Goal: Task Accomplishment & Management: Manage account settings

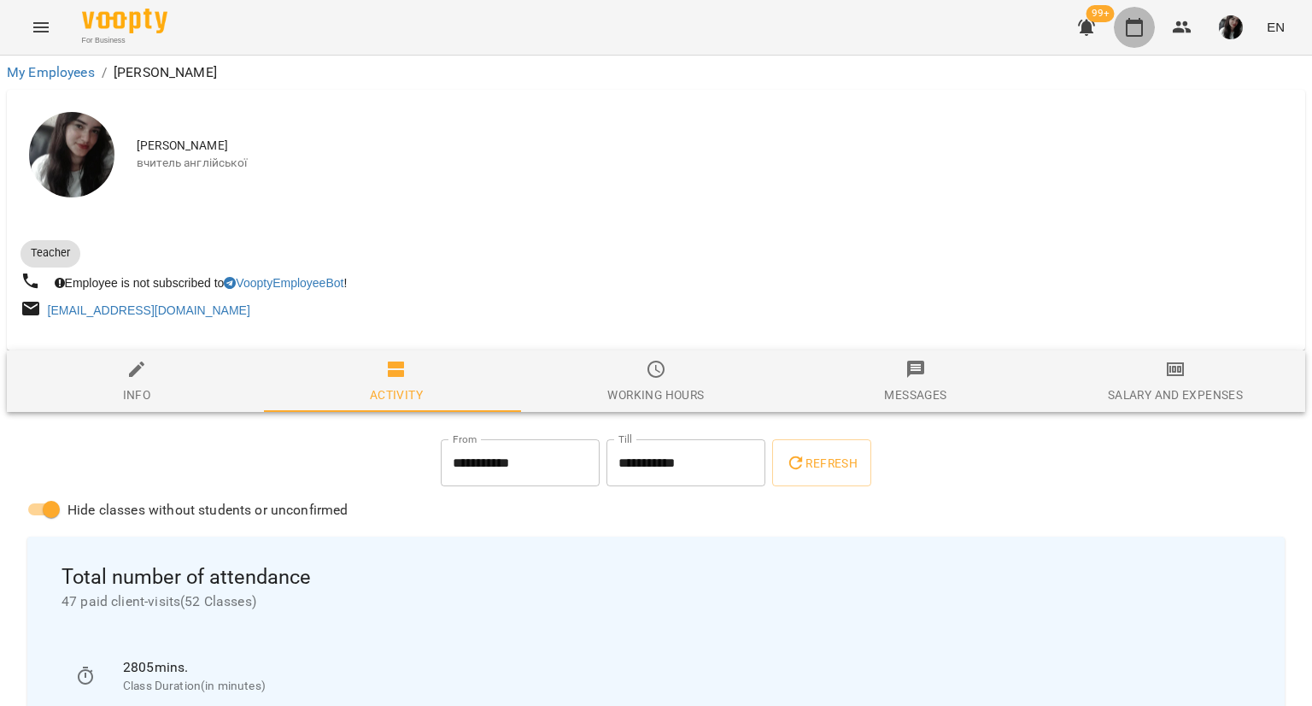
click at [1126, 38] on button "button" at bounding box center [1134, 27] width 41 height 41
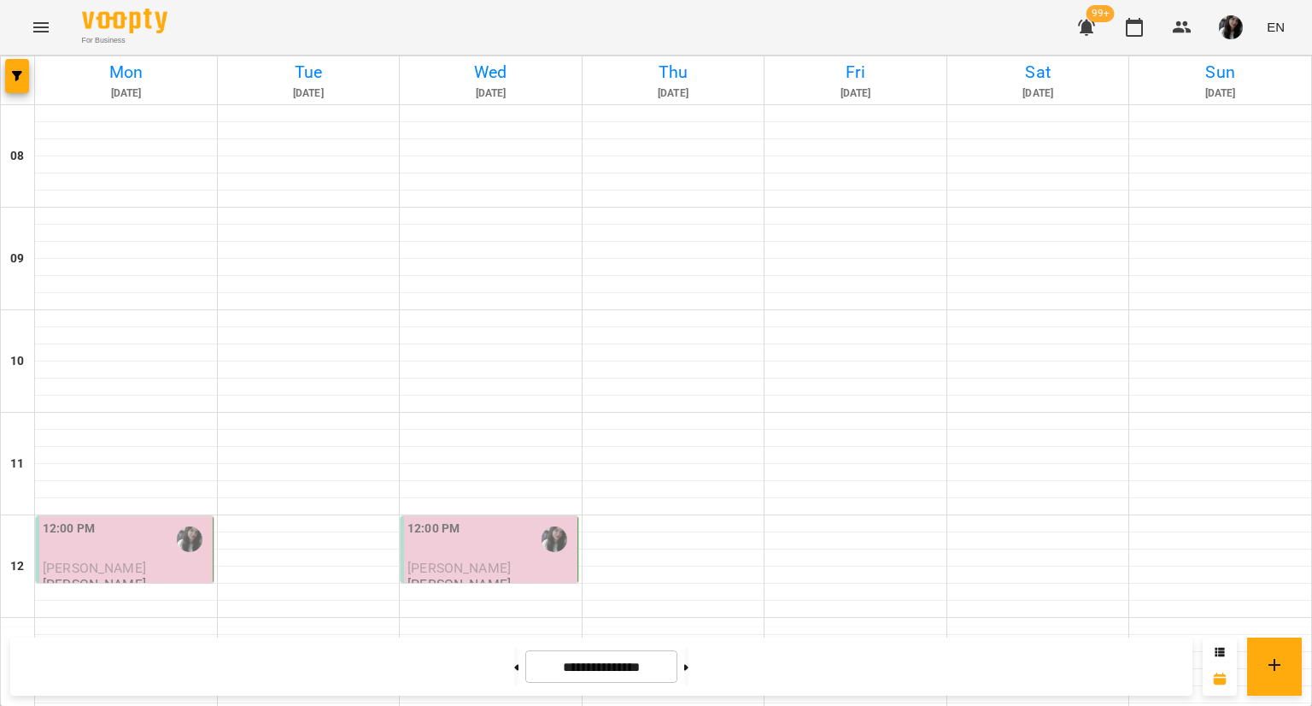
scroll to position [833, 0]
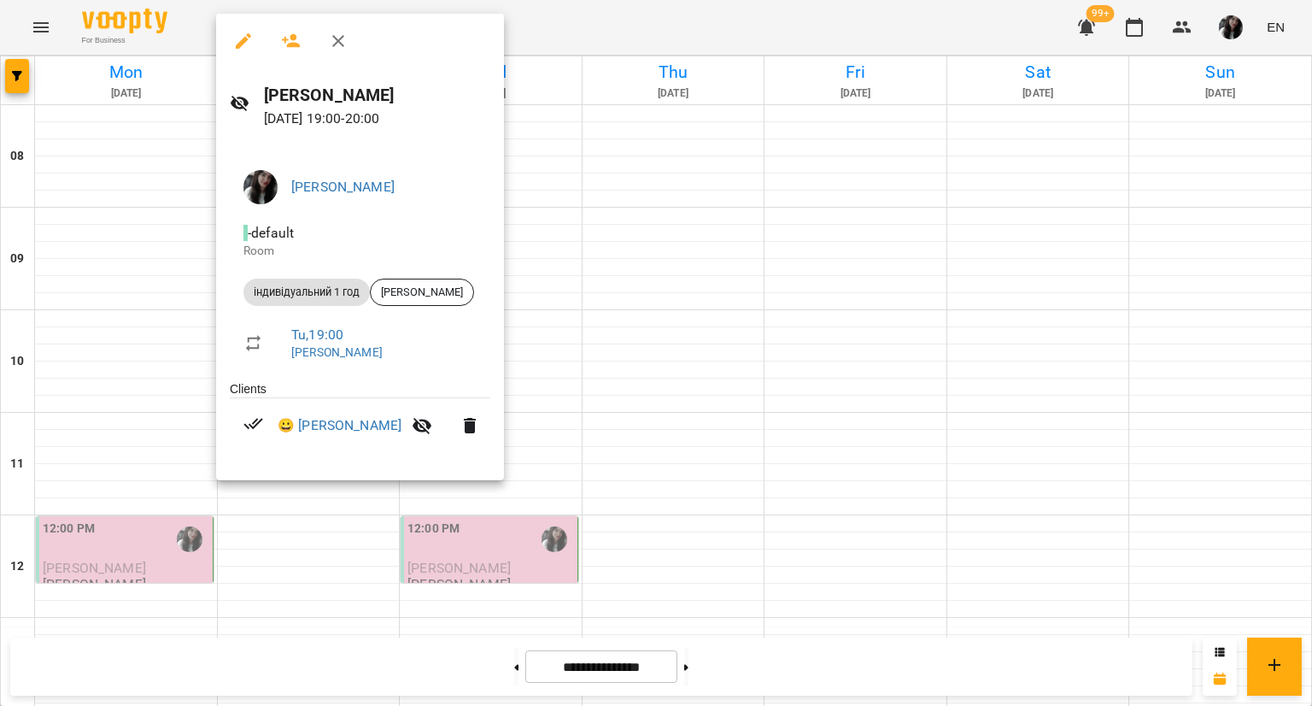
click at [289, 522] on div at bounding box center [656, 353] width 1312 height 706
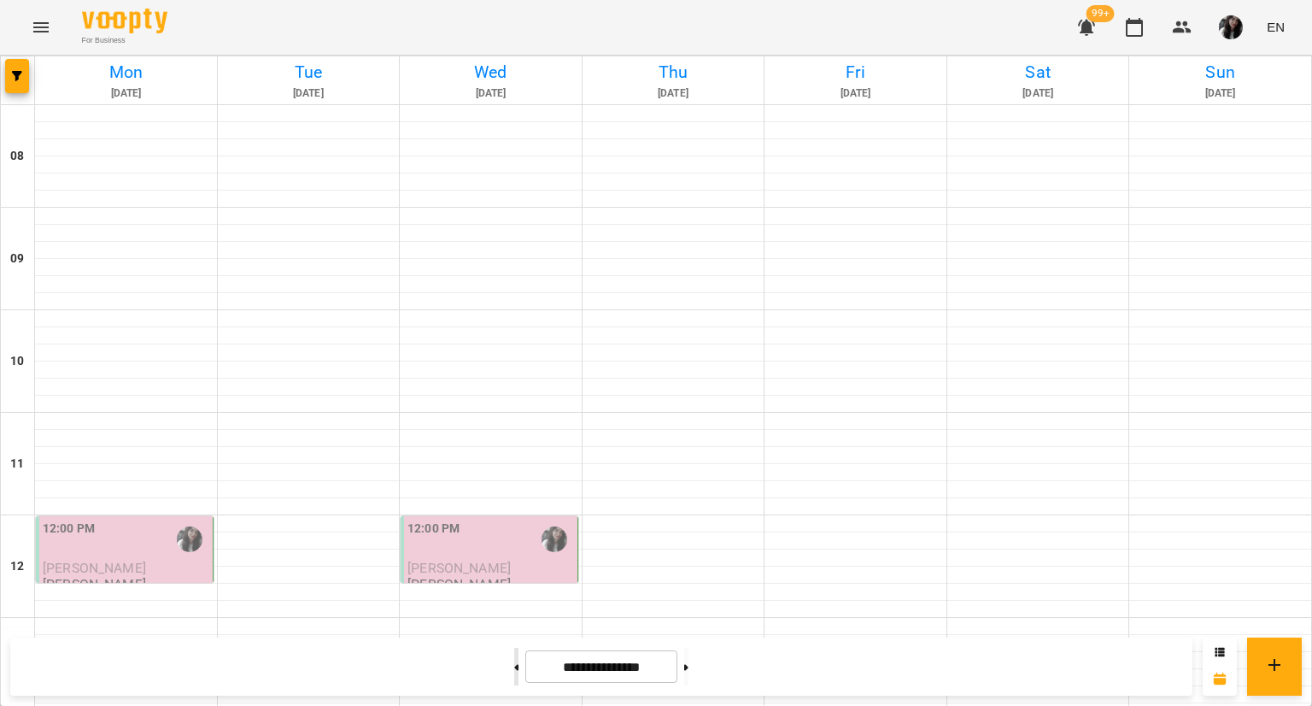
click at [514, 671] on button at bounding box center [516, 667] width 4 height 38
type input "**********"
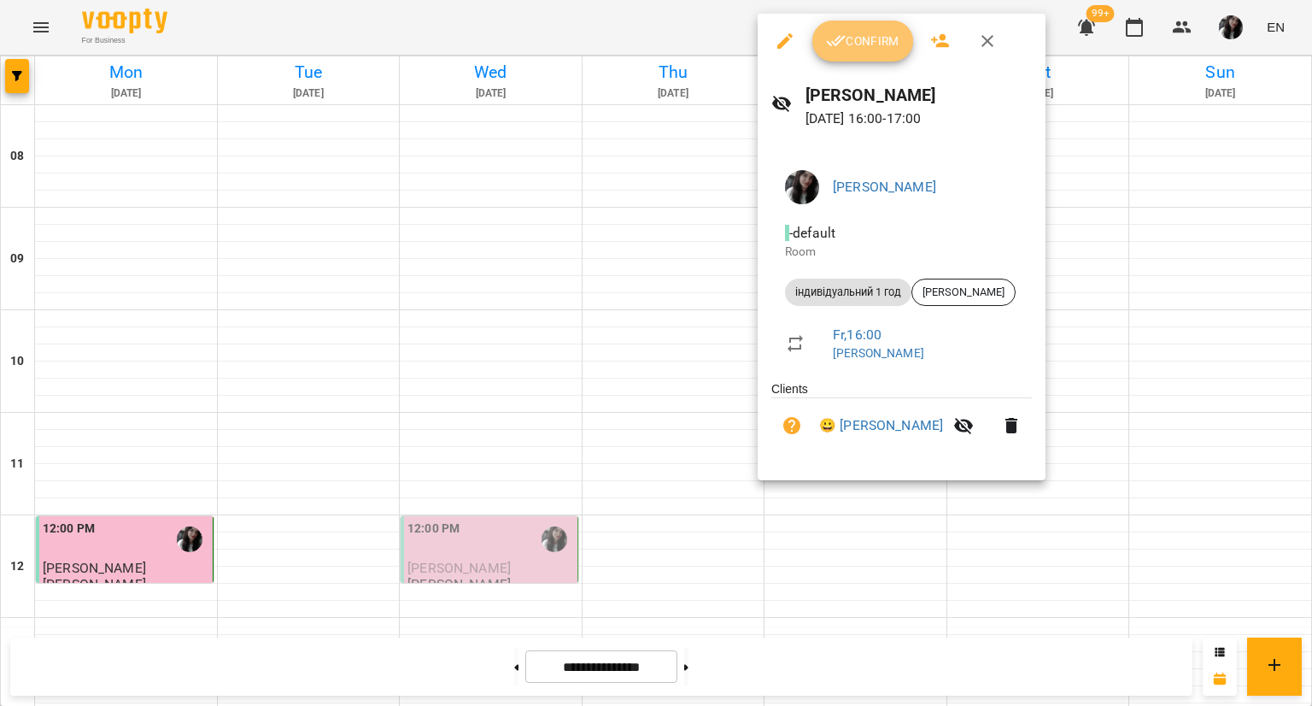
click at [847, 57] on button "Confirm" at bounding box center [862, 41] width 101 height 41
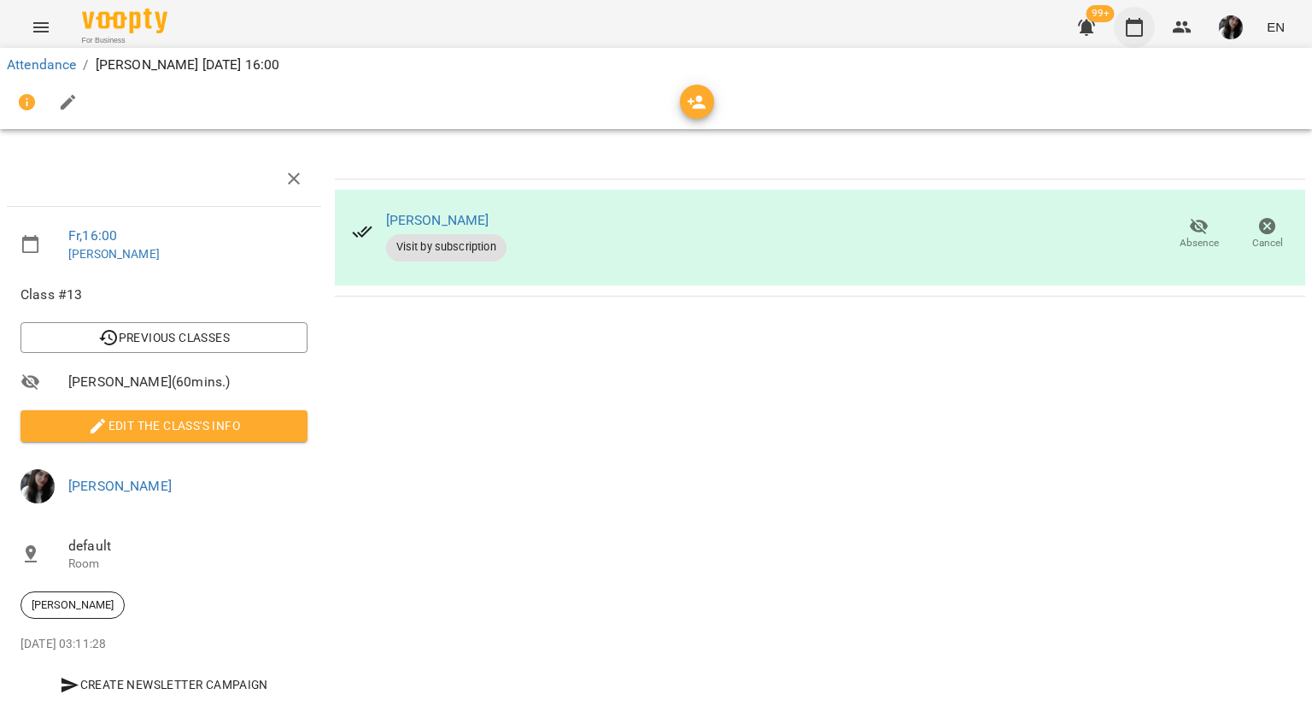
click at [1141, 29] on icon "button" at bounding box center [1134, 27] width 21 height 21
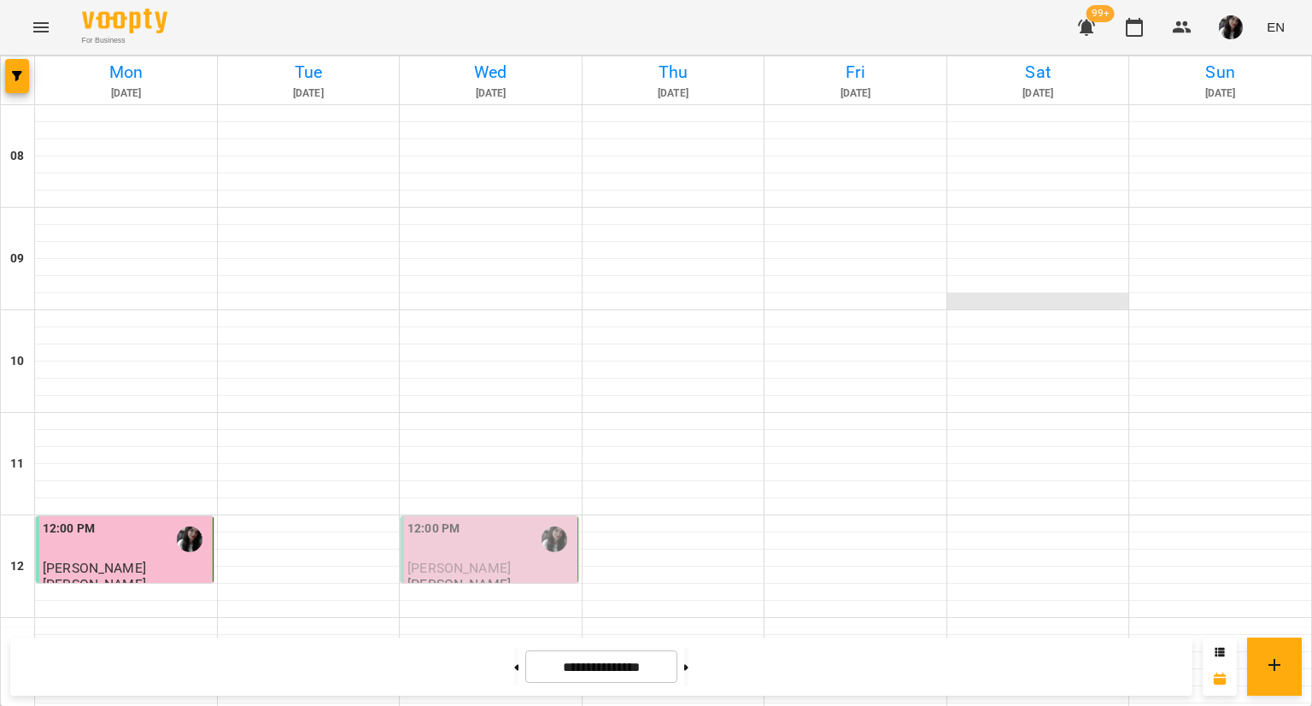
scroll to position [748, 0]
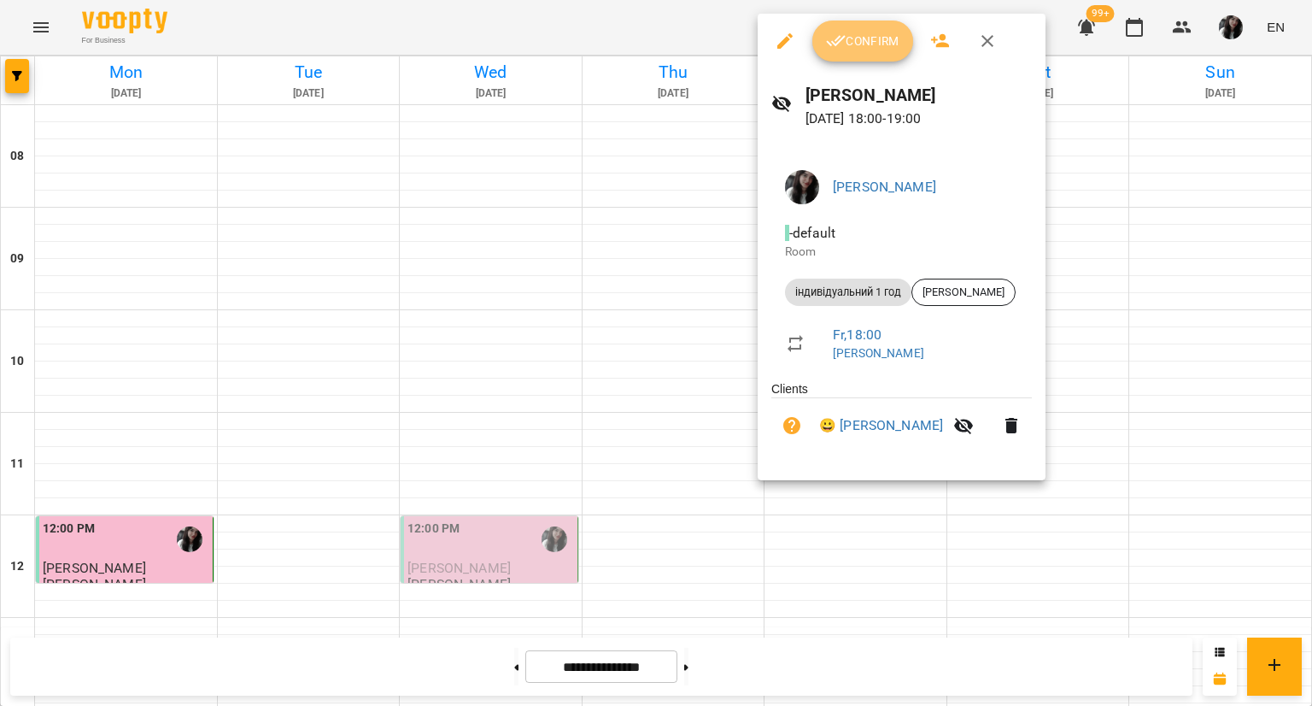
click at [858, 21] on button "Confirm" at bounding box center [862, 41] width 101 height 41
click at [854, 50] on span "Confirm" at bounding box center [862, 41] width 73 height 21
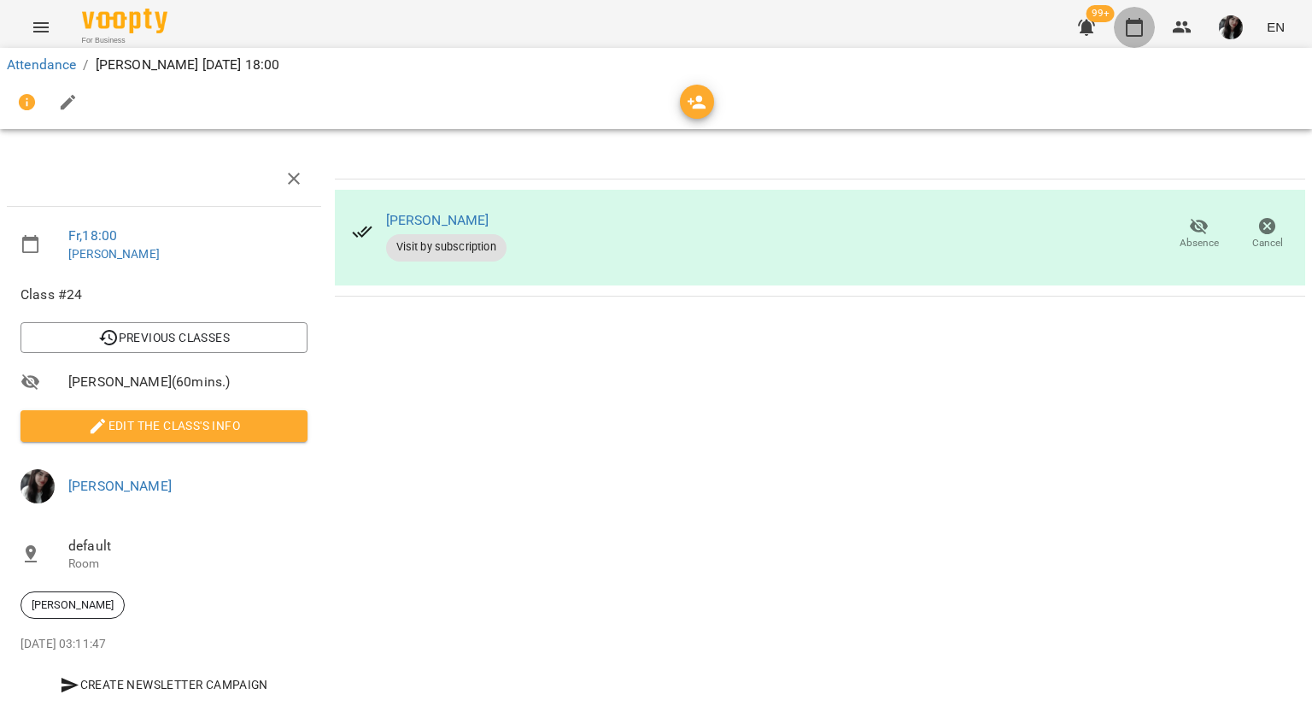
click at [1130, 35] on icon "button" at bounding box center [1134, 27] width 17 height 19
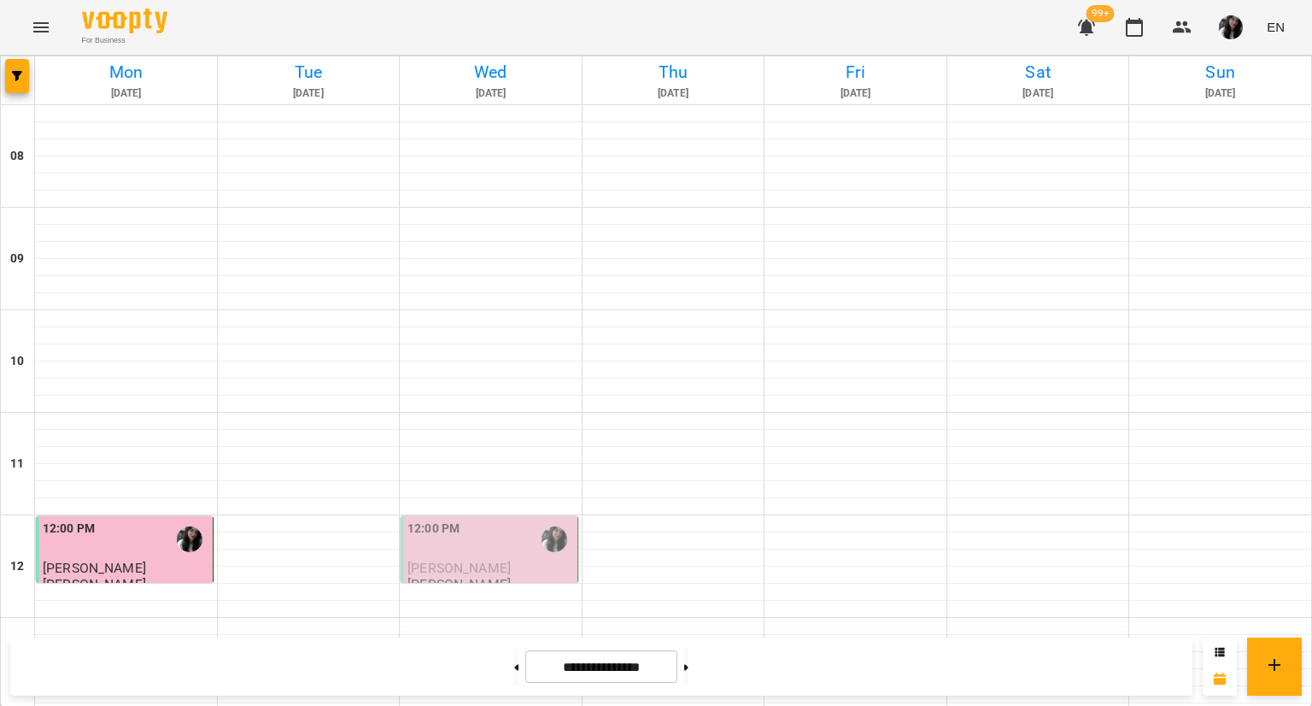
scroll to position [713, 0]
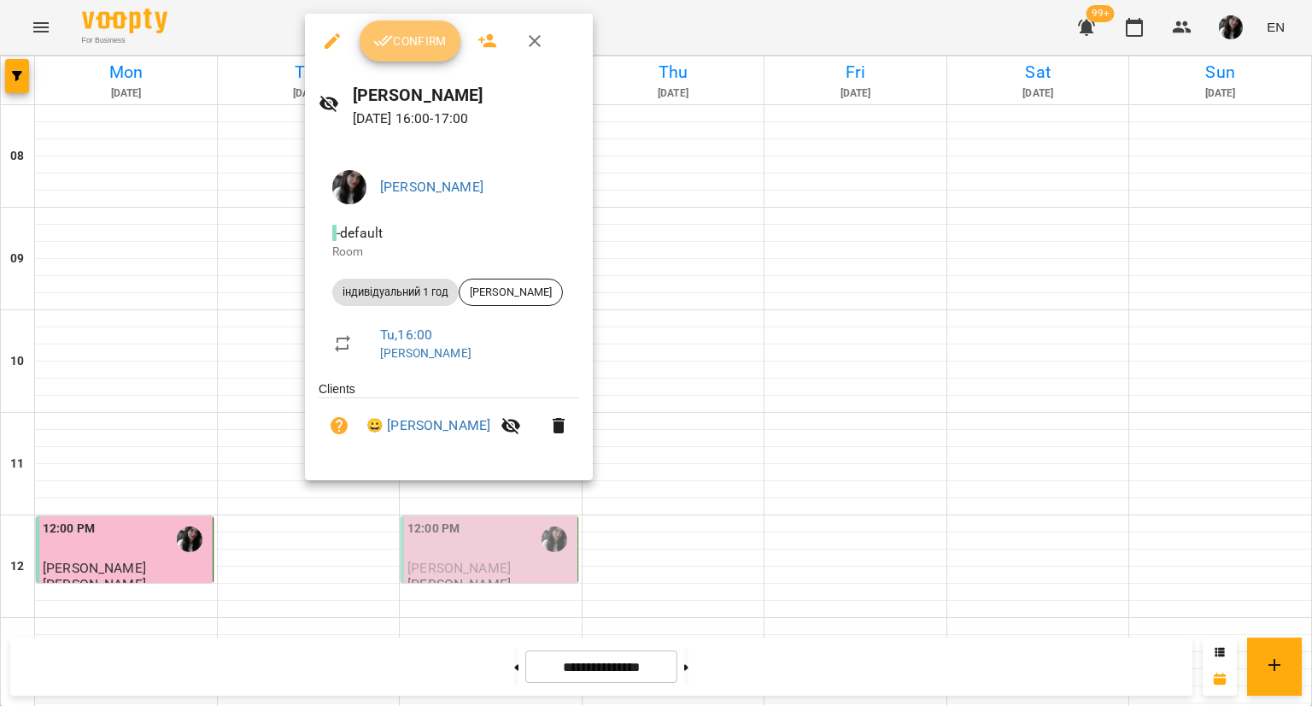
click at [433, 35] on span "Confirm" at bounding box center [409, 41] width 73 height 21
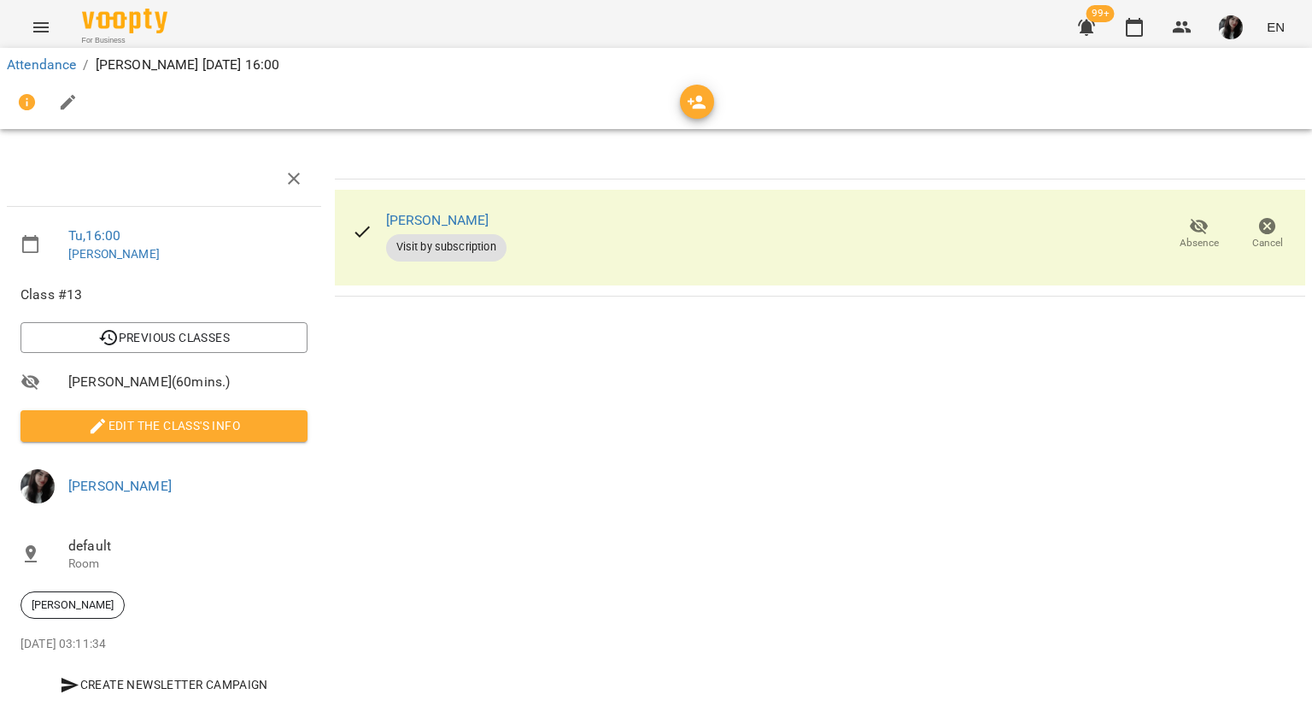
click at [1152, 42] on div "99+ EN" at bounding box center [1179, 27] width 226 height 44
click at [1123, 26] on button "button" at bounding box center [1134, 27] width 41 height 41
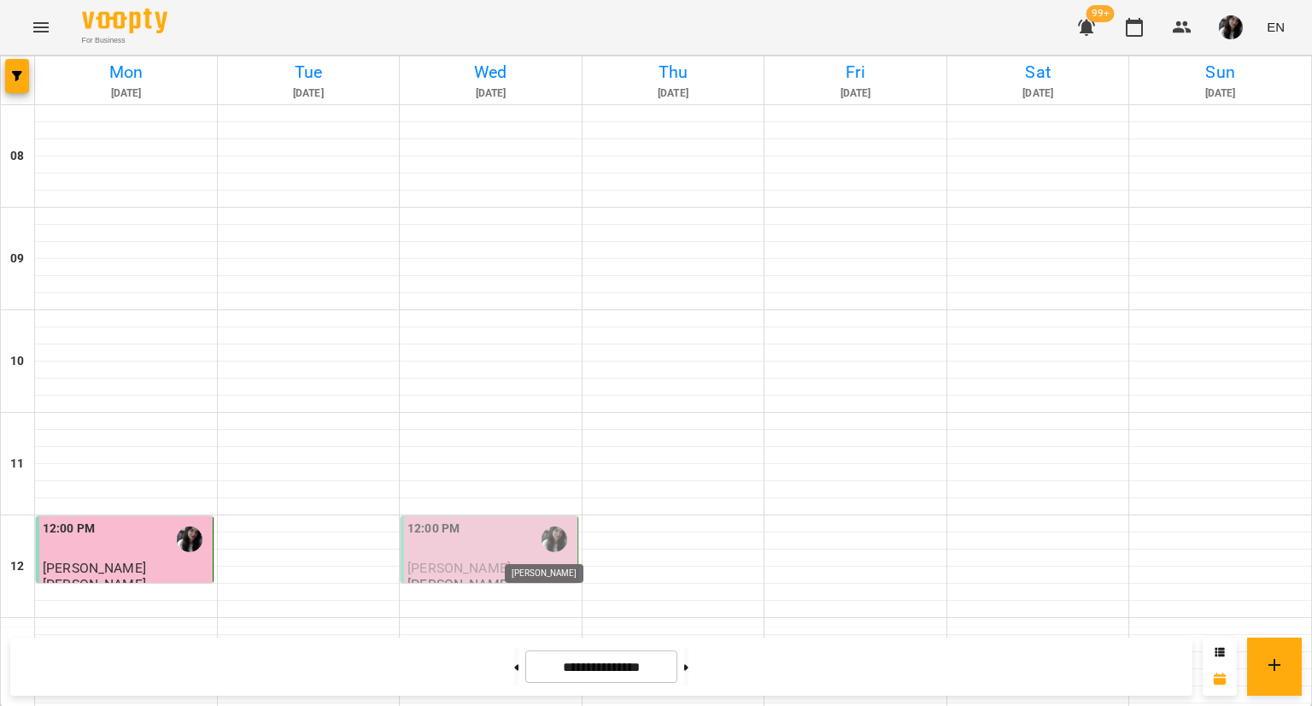
click at [544, 546] on img "Поліна Гончаренко" at bounding box center [555, 539] width 26 height 26
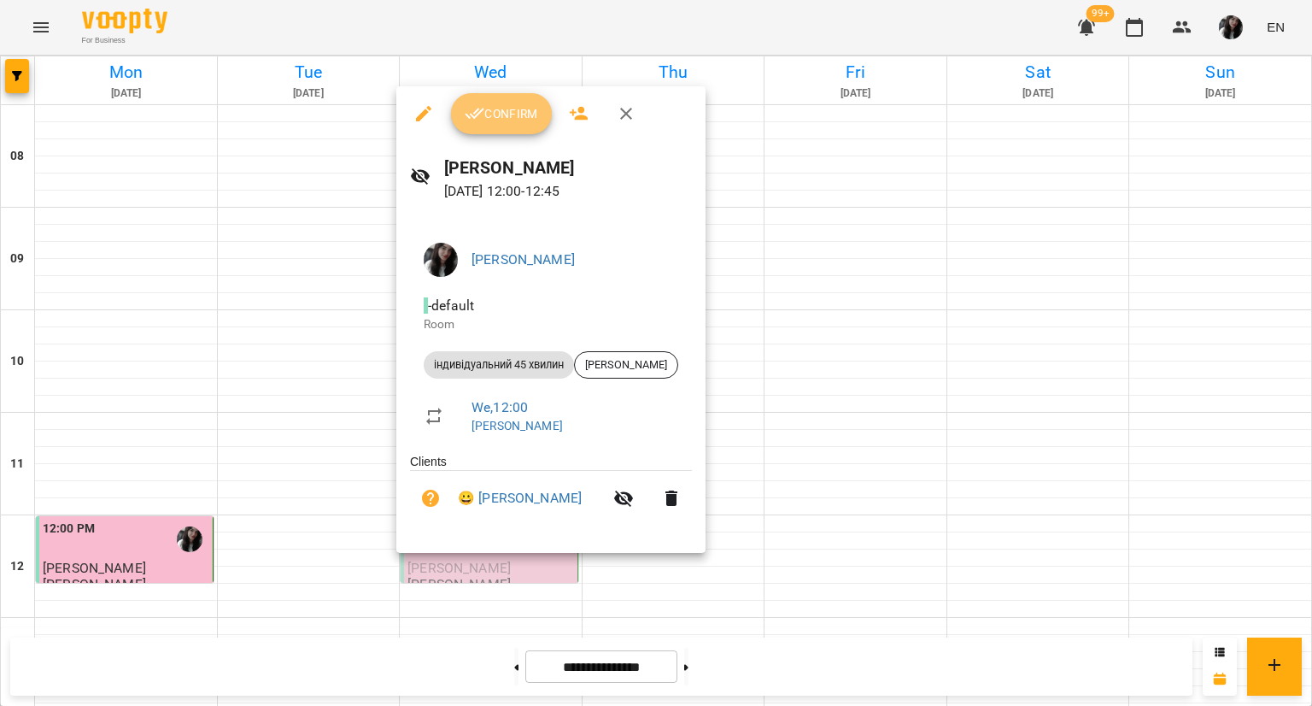
click at [505, 116] on span "Confirm" at bounding box center [501, 113] width 73 height 21
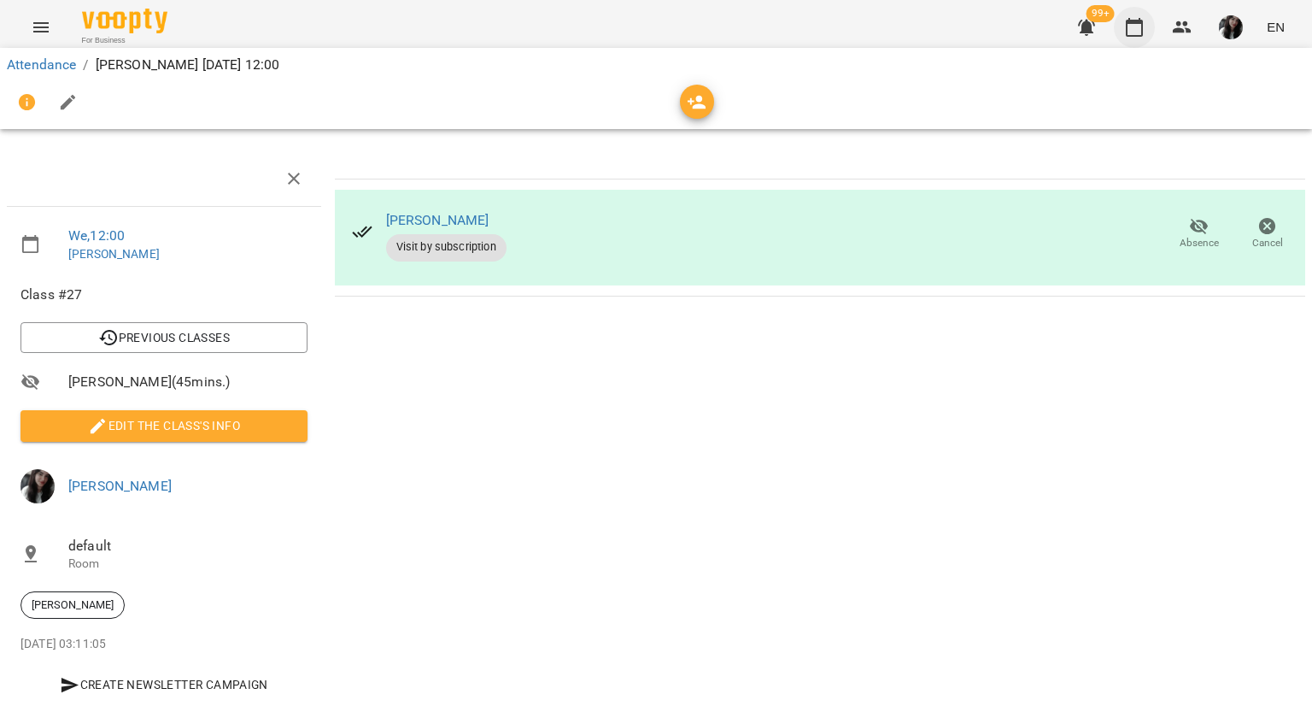
click at [1139, 32] on icon "button" at bounding box center [1134, 27] width 21 height 21
